Goal: Information Seeking & Learning: Check status

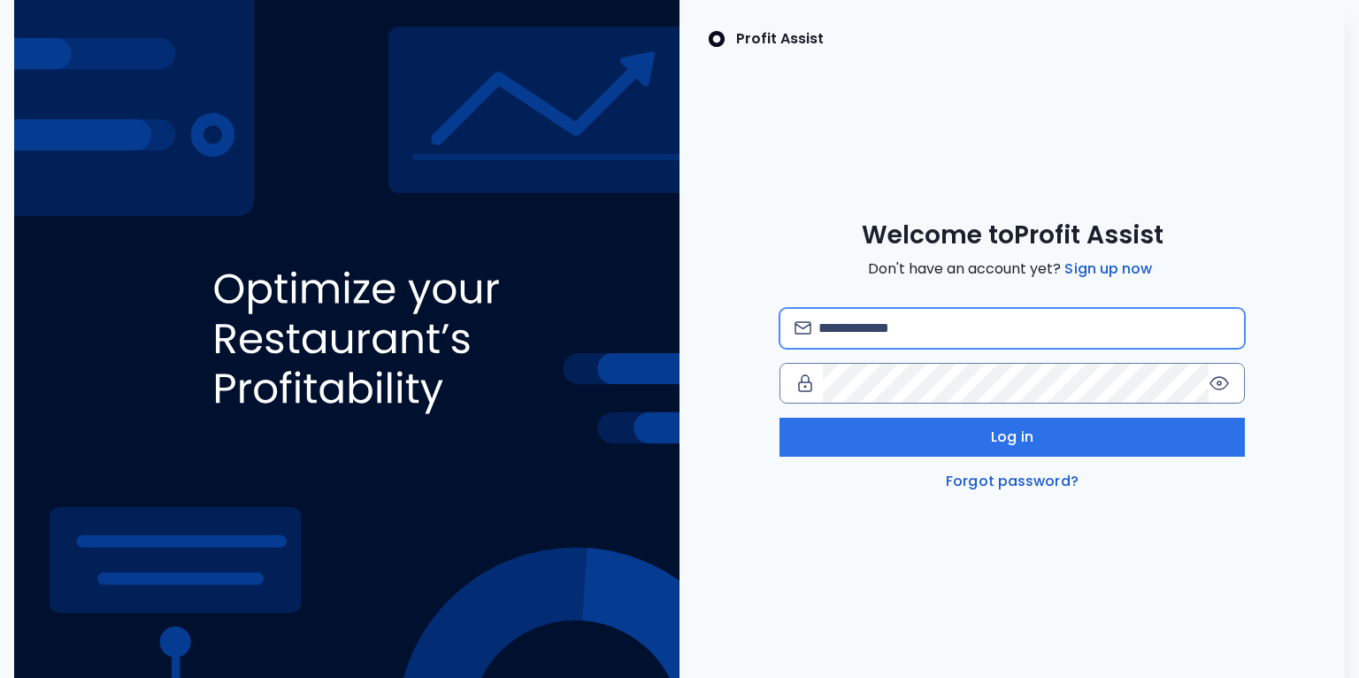
click at [873, 322] on input "email" at bounding box center [1024, 328] width 412 height 39
type input "**********"
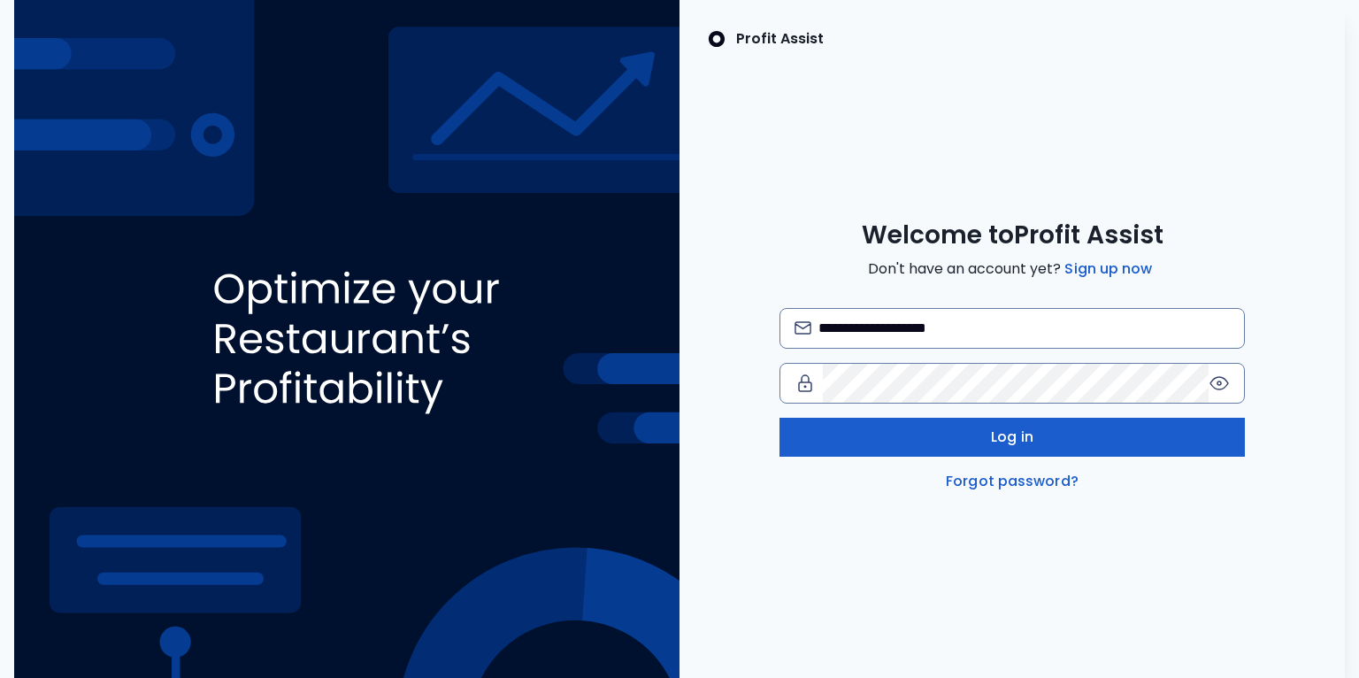
click at [958, 433] on button "Log in" at bounding box center [1013, 437] width 466 height 39
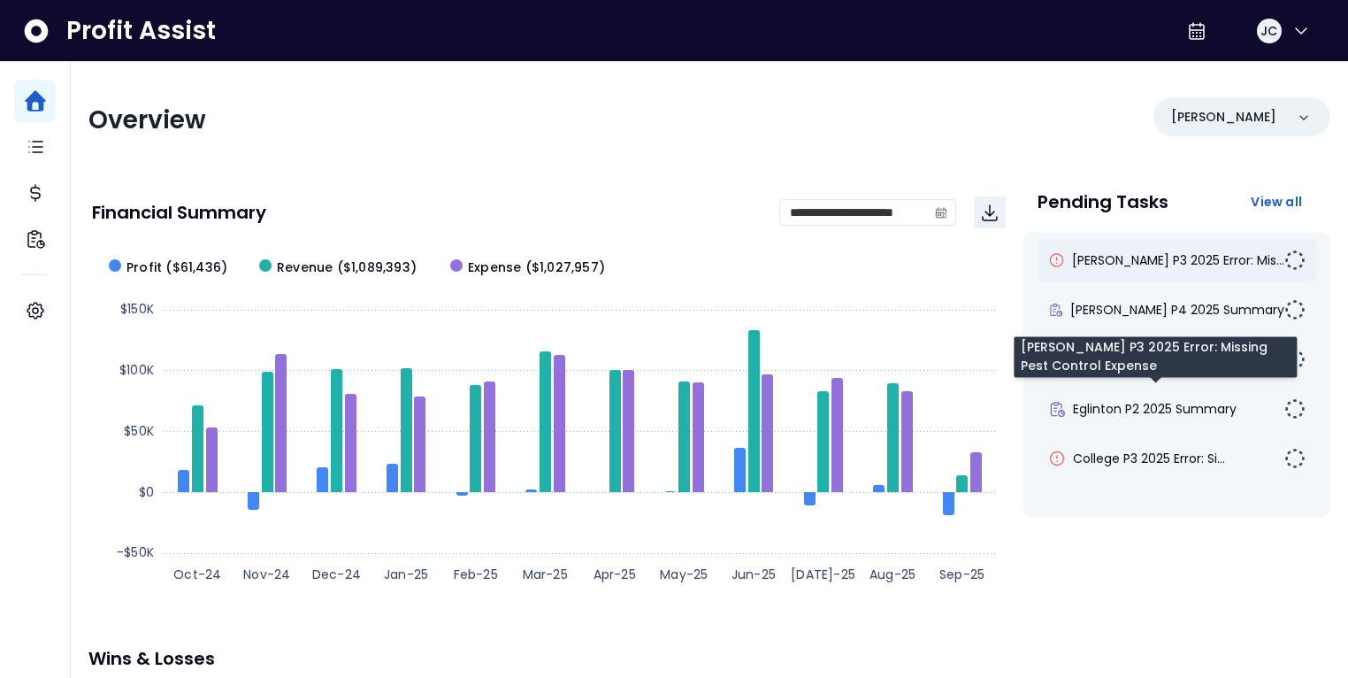
click at [1164, 261] on span "[PERSON_NAME] P3 2025 Error: Mis..." at bounding box center [1178, 260] width 212 height 18
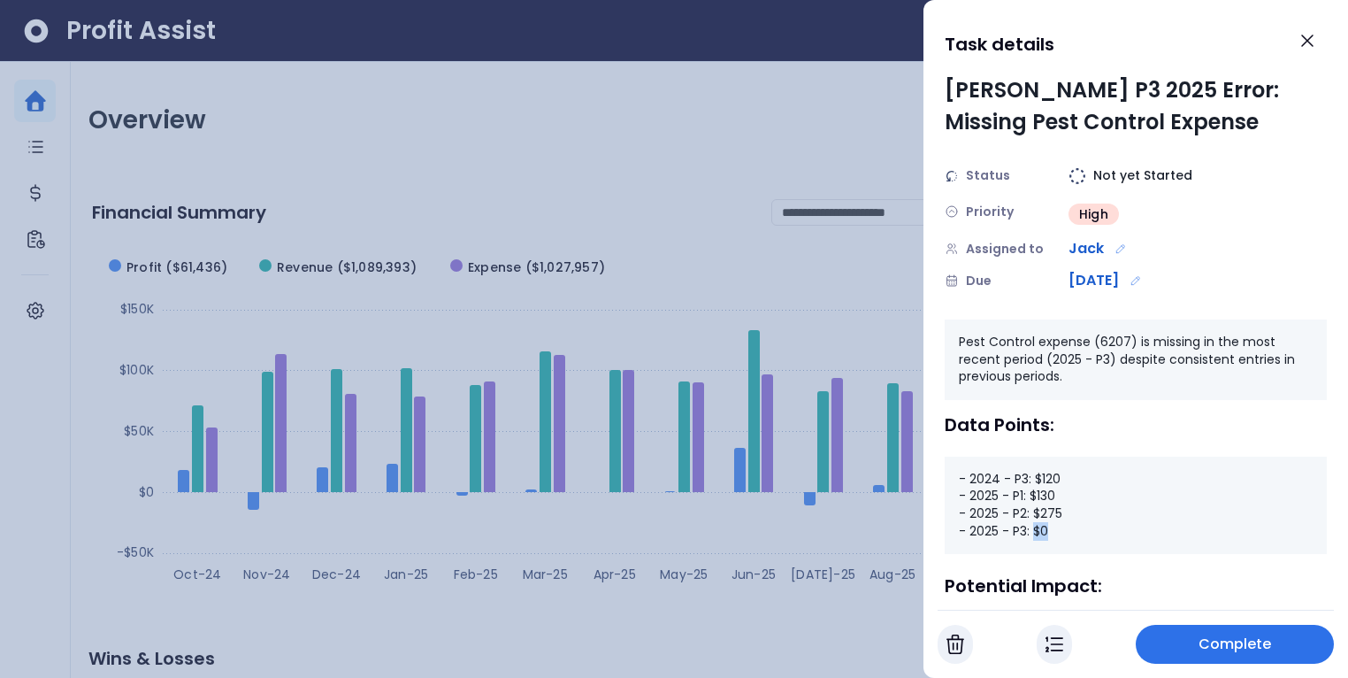
drag, startPoint x: 1032, startPoint y: 528, endPoint x: 1079, endPoint y: 528, distance: 46.9
click at [1079, 528] on div "- 2024 - P3: $120 - 2025 - P1: $130 - 2025 - P2: $275 - 2025 - P3: $0" at bounding box center [1136, 505] width 382 height 97
click at [1299, 48] on icon "Close" at bounding box center [1307, 40] width 21 height 21
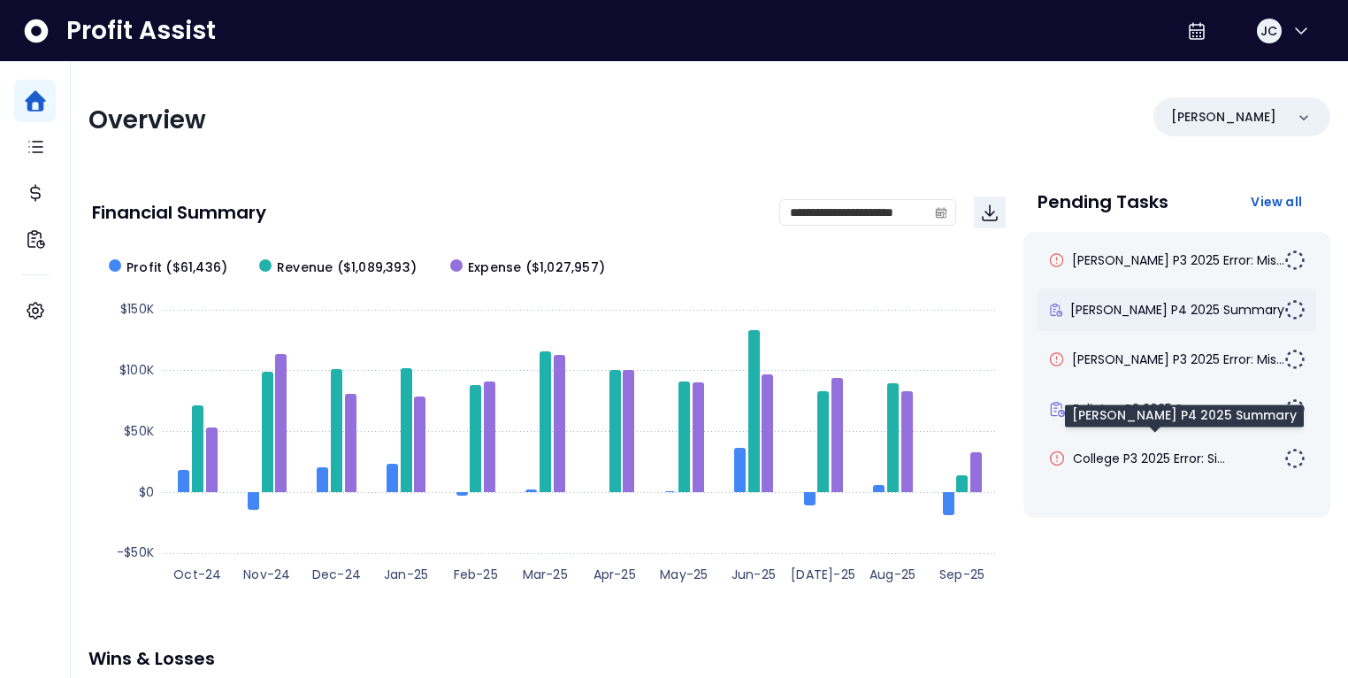
click at [1123, 315] on span "[PERSON_NAME] P4 2025 Summary" at bounding box center [1178, 310] width 214 height 18
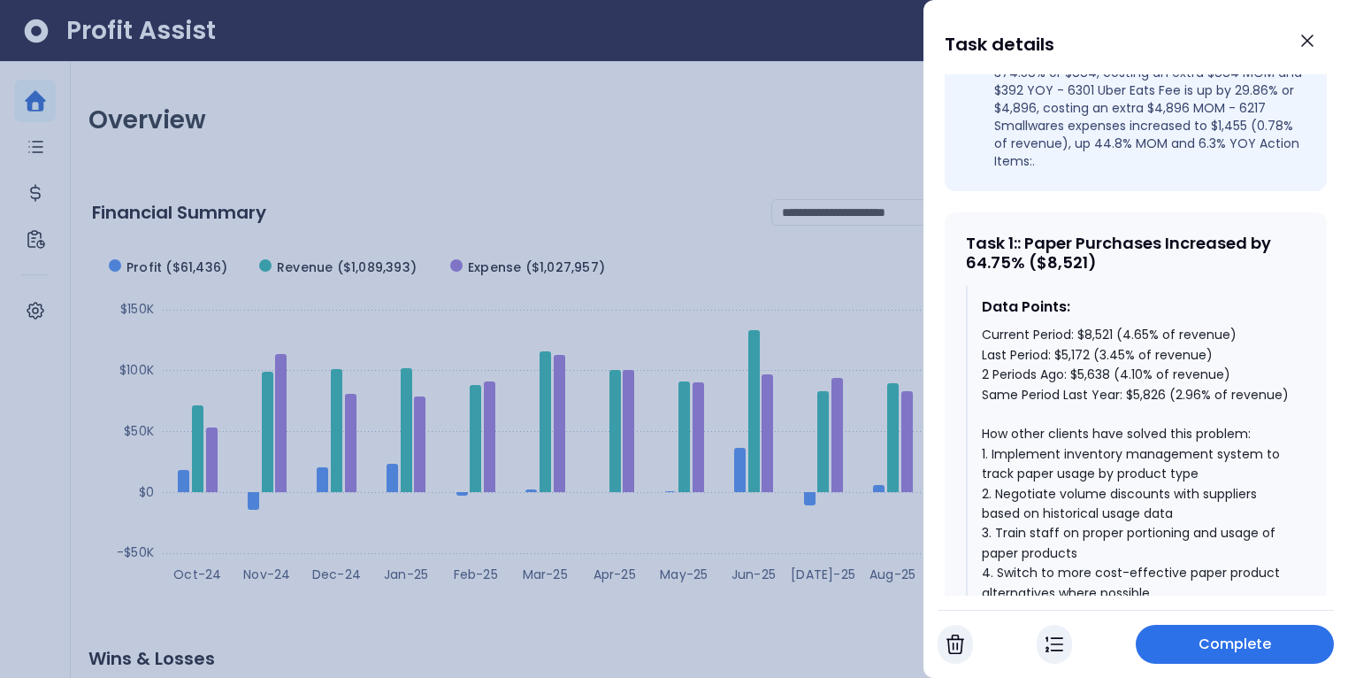
scroll to position [701, 0]
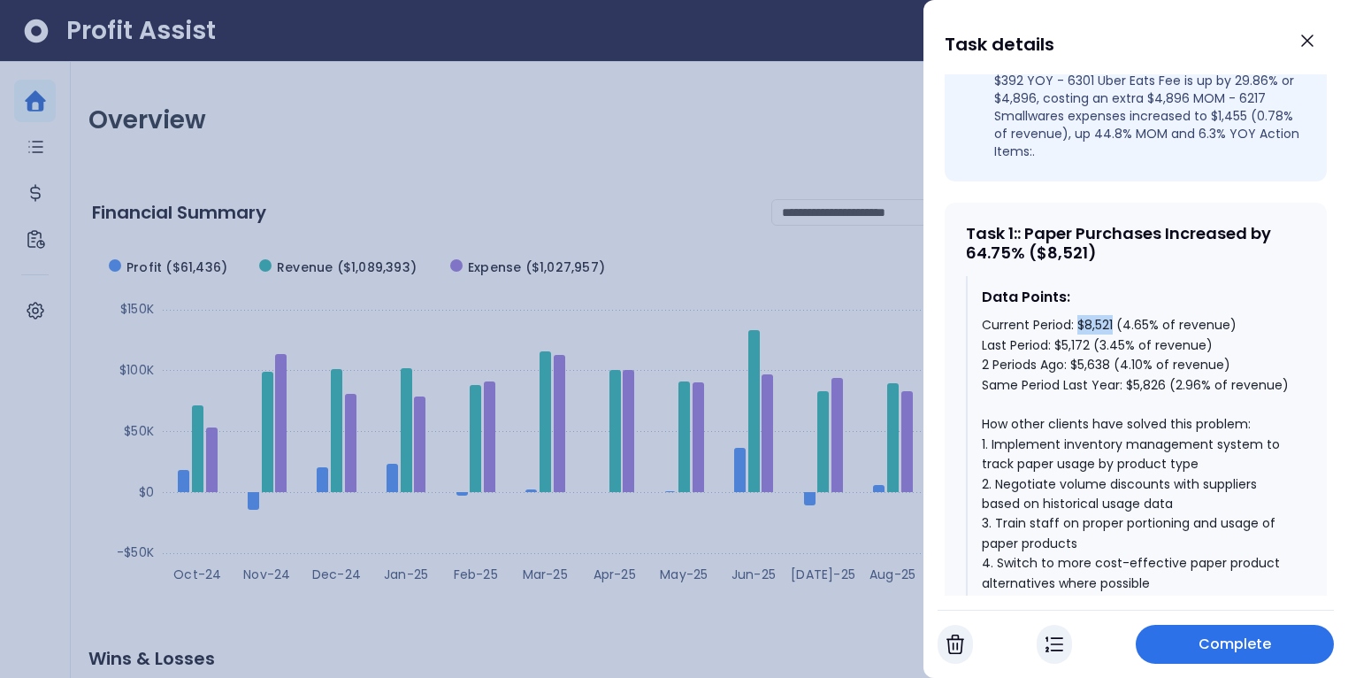
drag, startPoint x: 1079, startPoint y: 296, endPoint x: 1113, endPoint y: 296, distance: 33.6
click at [1113, 315] on div "Current Period: $8,521 (4.65% of revenue) Last Period: $5,172 (3.45% of revenue…" at bounding box center [1137, 523] width 310 height 416
drag, startPoint x: 1125, startPoint y: 357, endPoint x: 1167, endPoint y: 356, distance: 41.6
click at [1167, 356] on div "Current Period: $8,521 (4.65% of revenue) Last Period: $5,172 (3.45% of revenue…" at bounding box center [1137, 523] width 310 height 416
drag, startPoint x: 1176, startPoint y: 353, endPoint x: 1208, endPoint y: 353, distance: 31.9
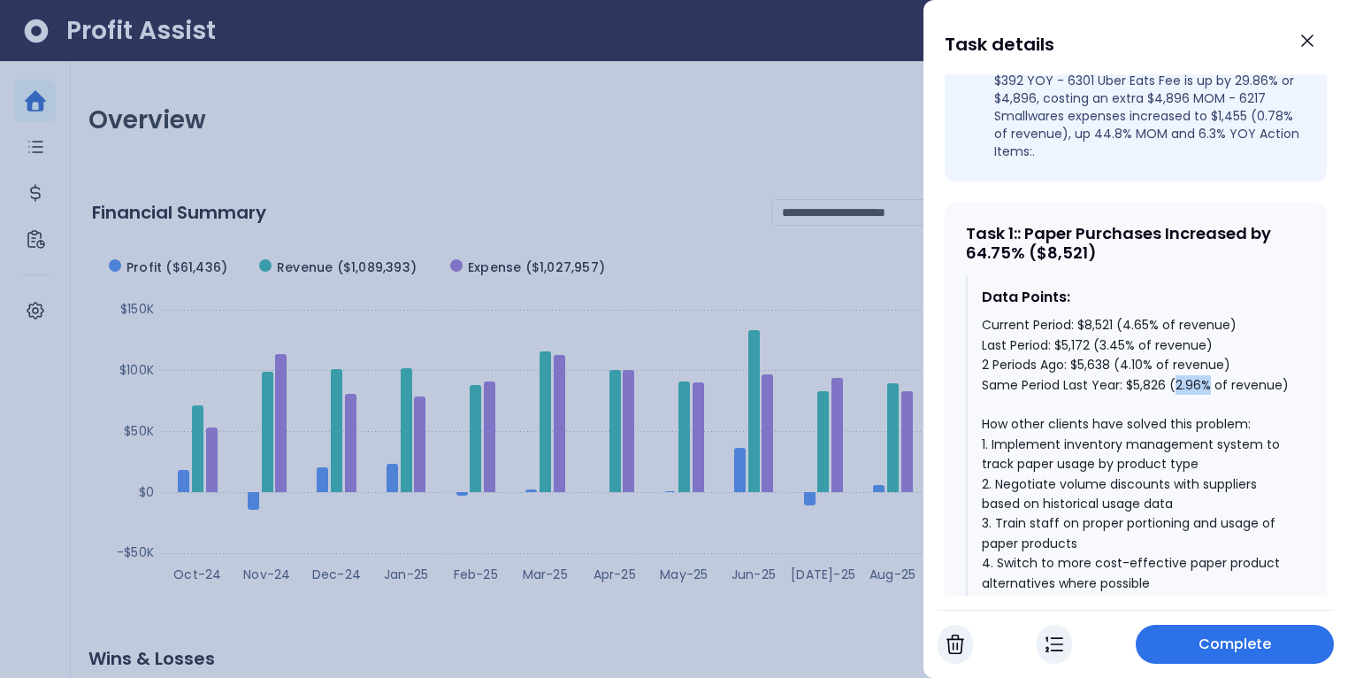
click at [1208, 353] on div "Current Period: $8,521 (4.65% of revenue) Last Period: $5,172 (3.45% of revenue…" at bounding box center [1137, 523] width 310 height 416
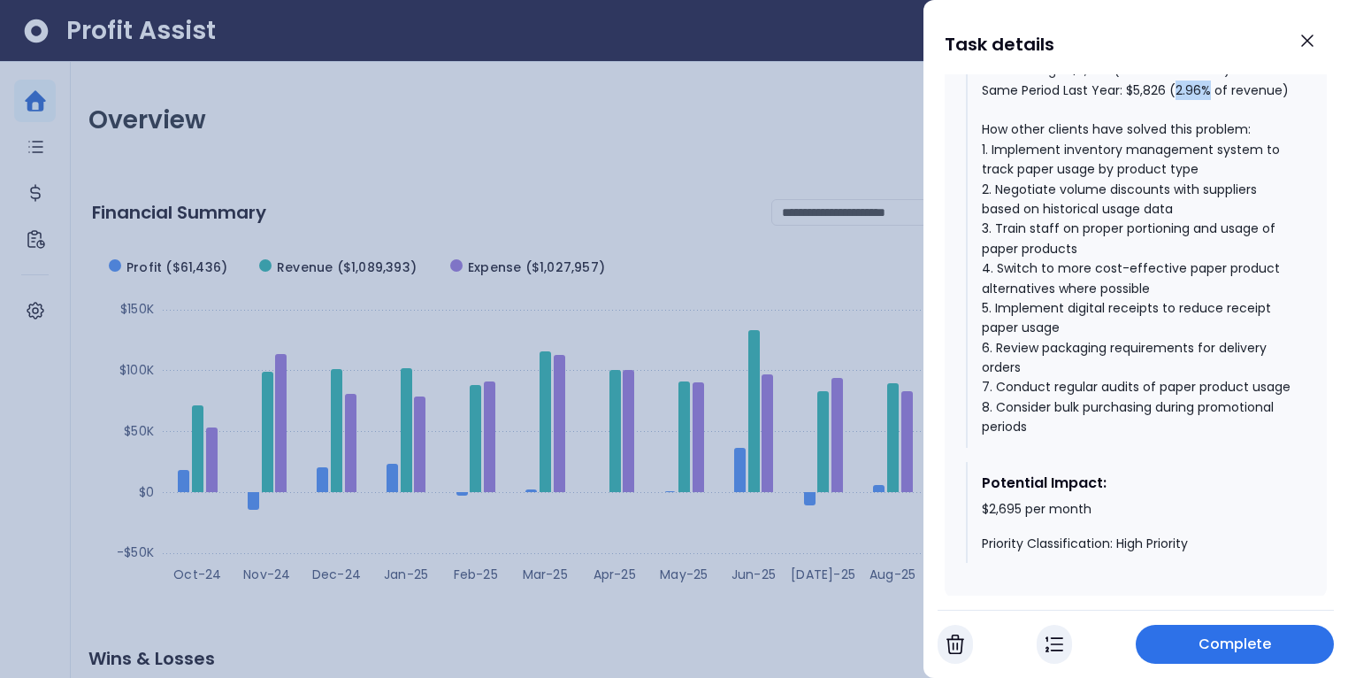
scroll to position [1021, 0]
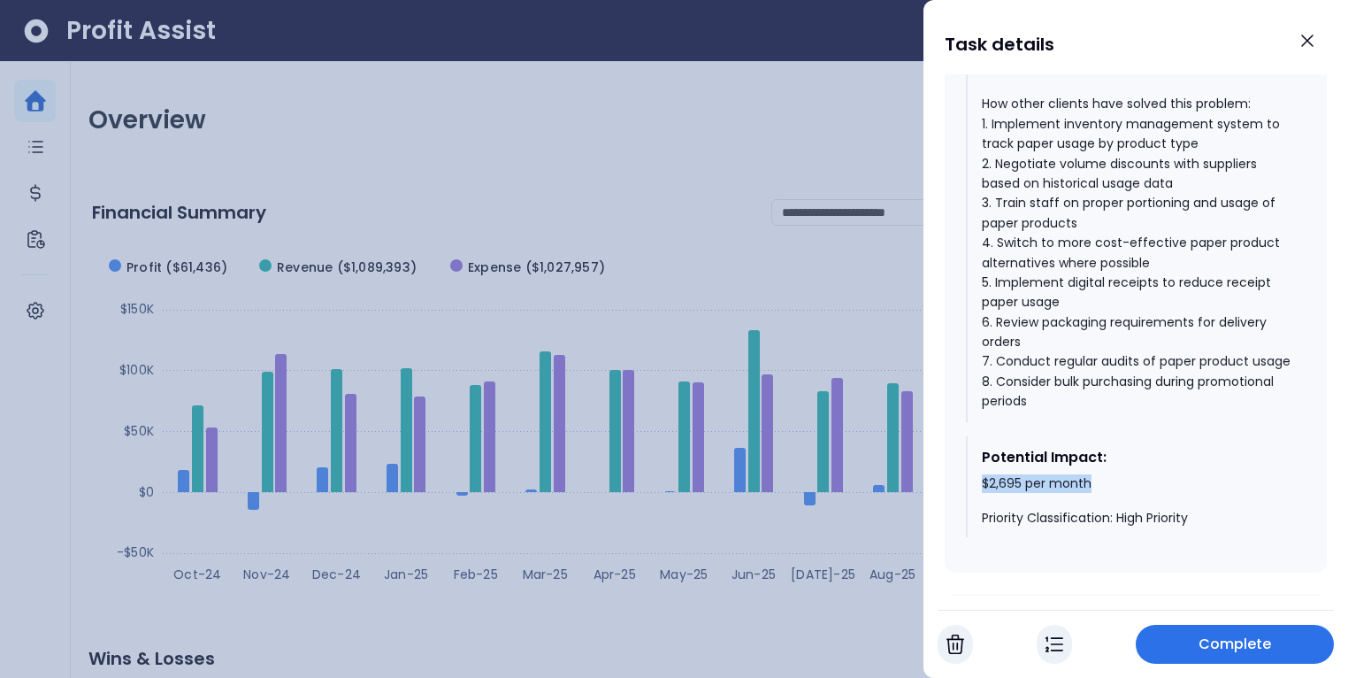
drag, startPoint x: 976, startPoint y: 494, endPoint x: 1156, endPoint y: 503, distance: 180.7
click at [1156, 499] on div "Potential Impact: $2,695 per month Priority Classification: High Priority" at bounding box center [1136, 487] width 340 height 102
click at [1308, 45] on icon "Close" at bounding box center [1307, 40] width 21 height 21
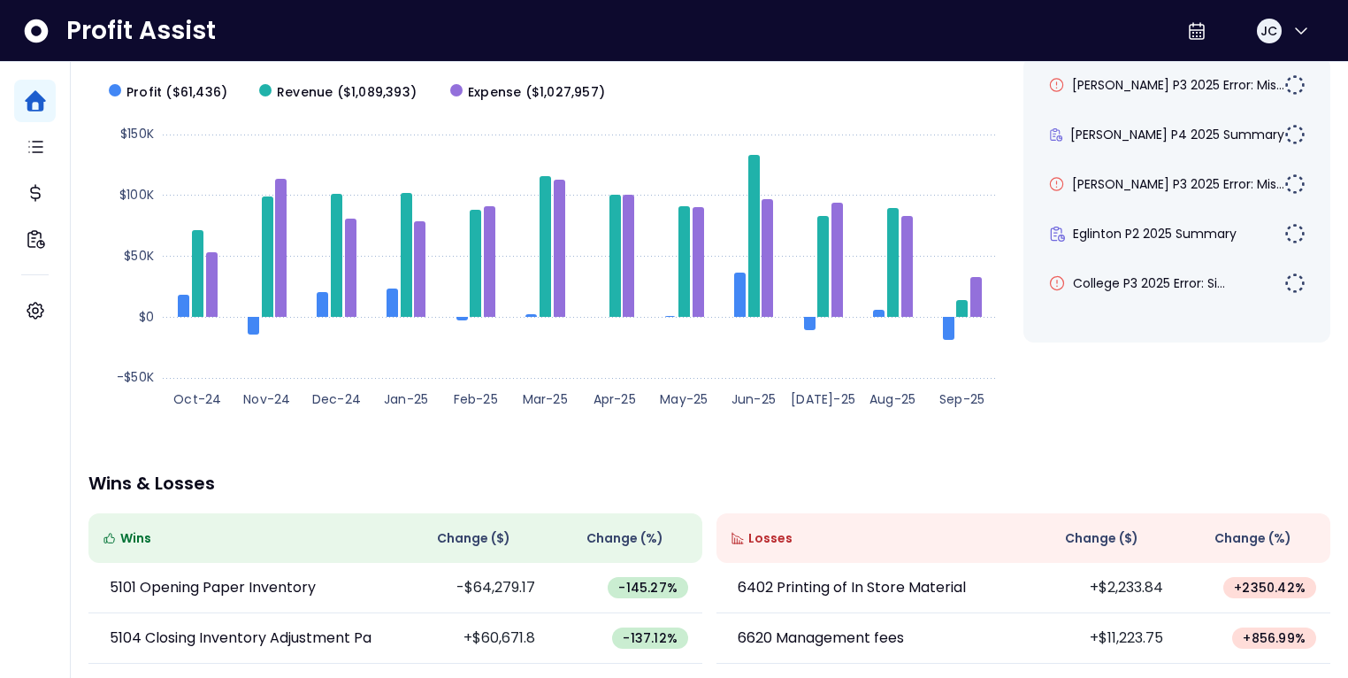
scroll to position [168, 0]
